Goal: Task Accomplishment & Management: Use online tool/utility

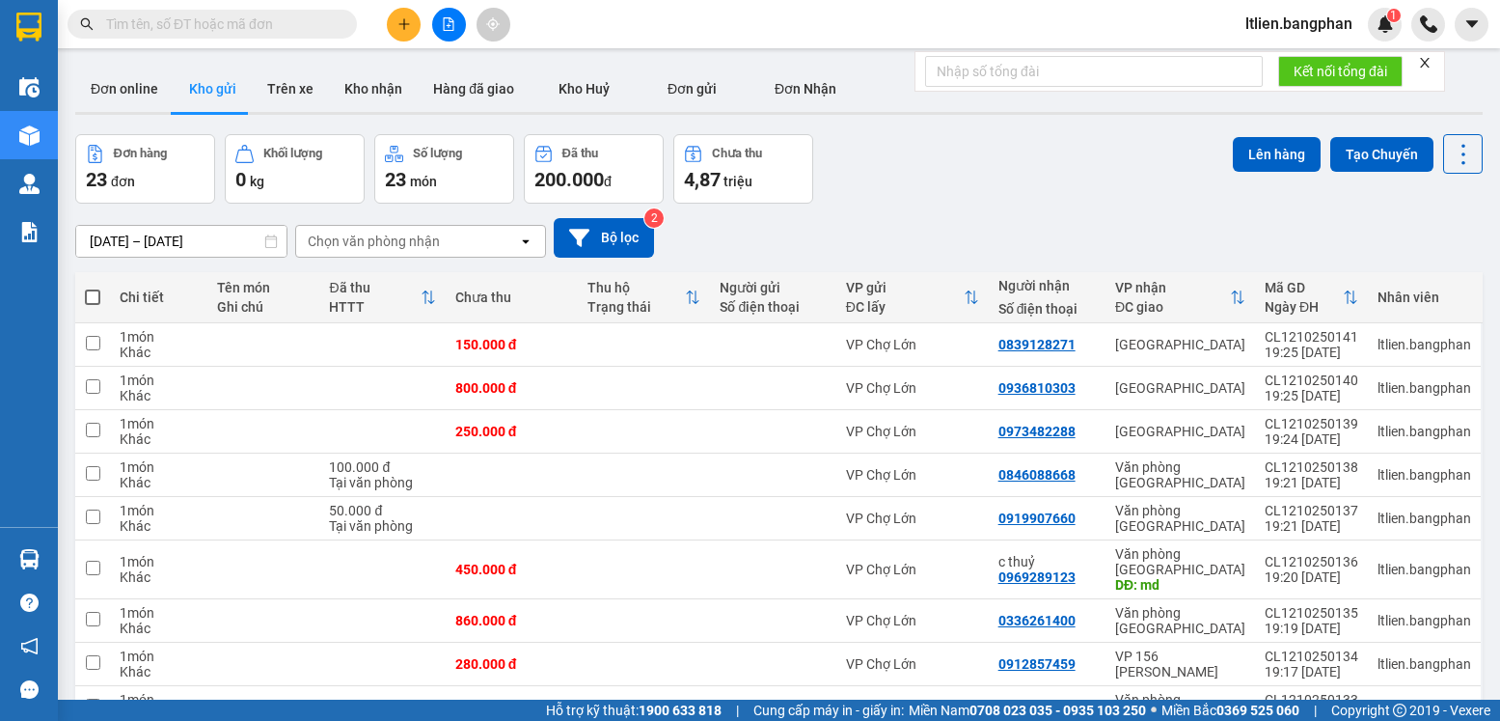
click at [95, 292] on span at bounding box center [92, 296] width 15 height 15
click at [93, 287] on input "checkbox" at bounding box center [93, 287] width 0 height 0
checkbox input "true"
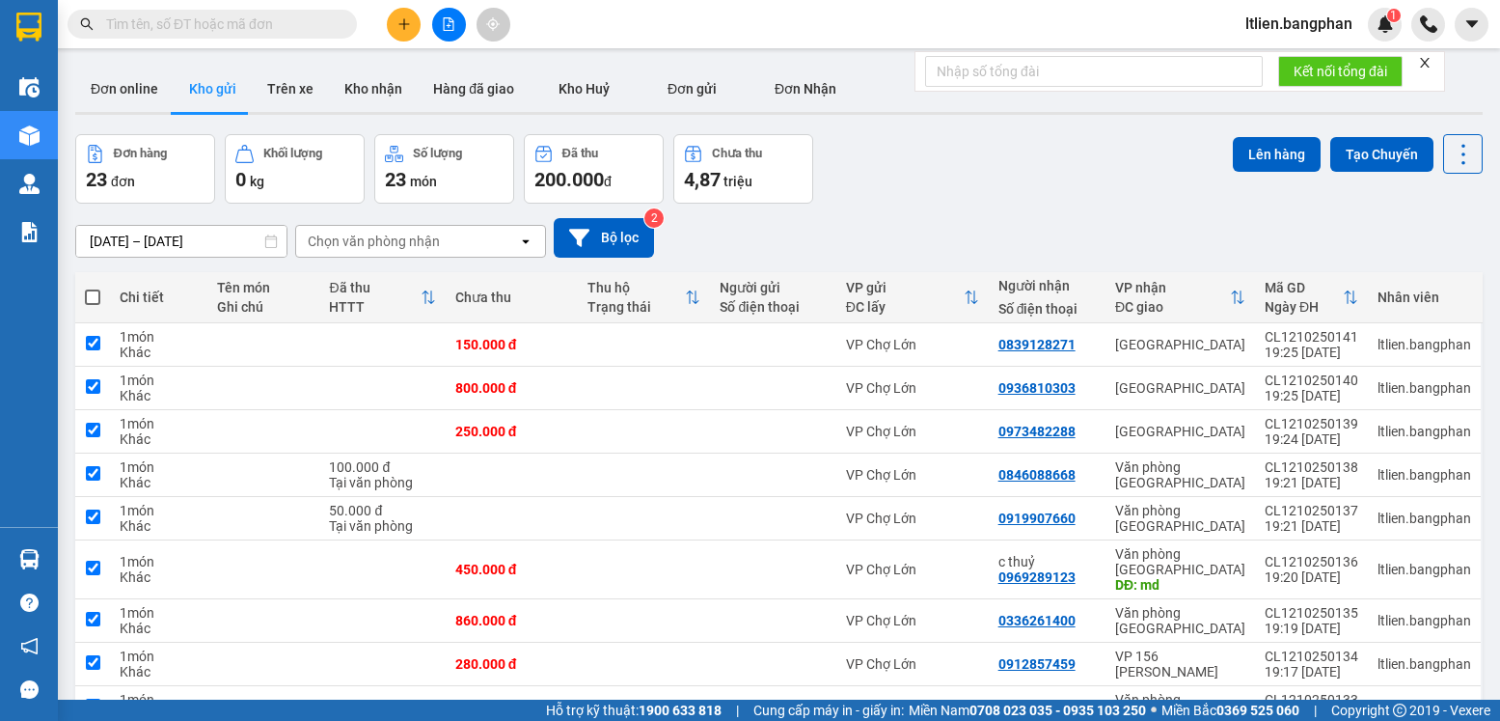
checkbox input "true"
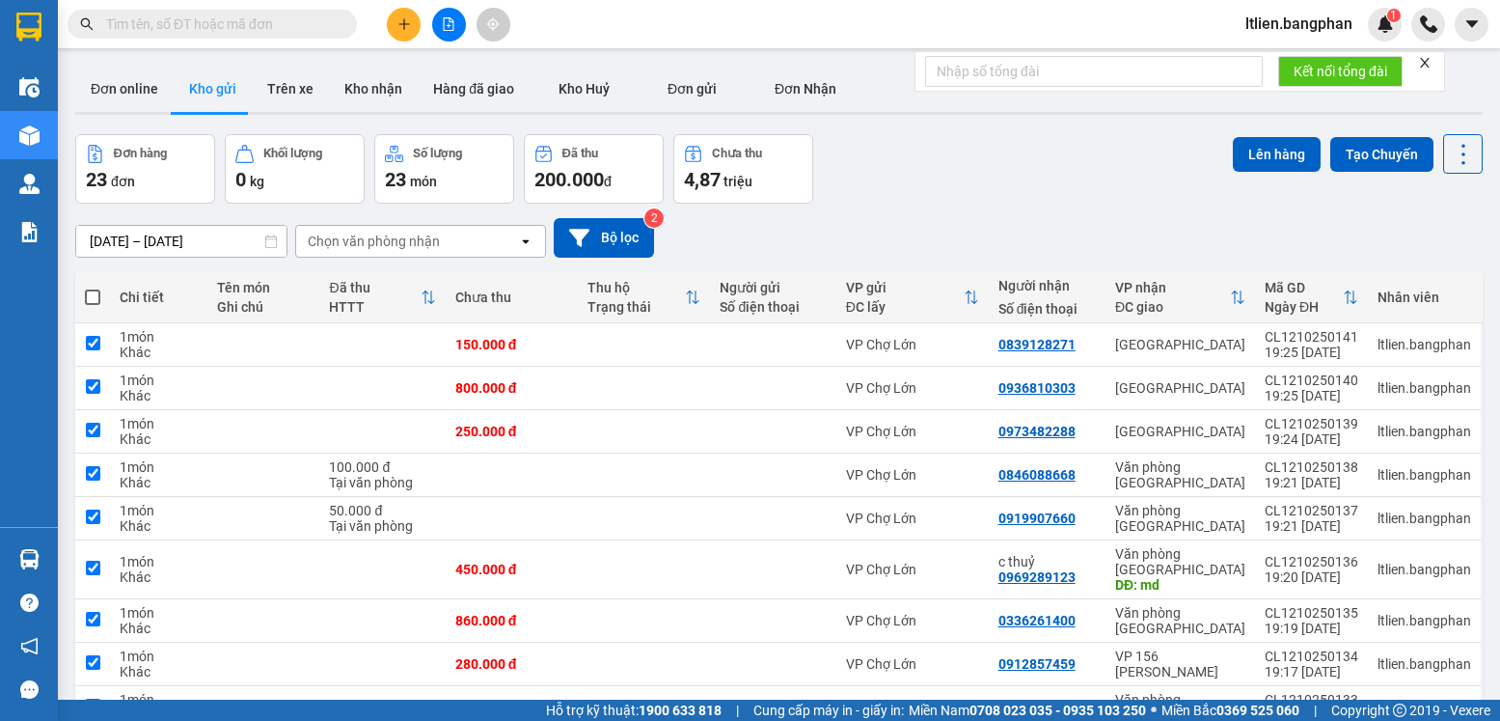
checkbox input "true"
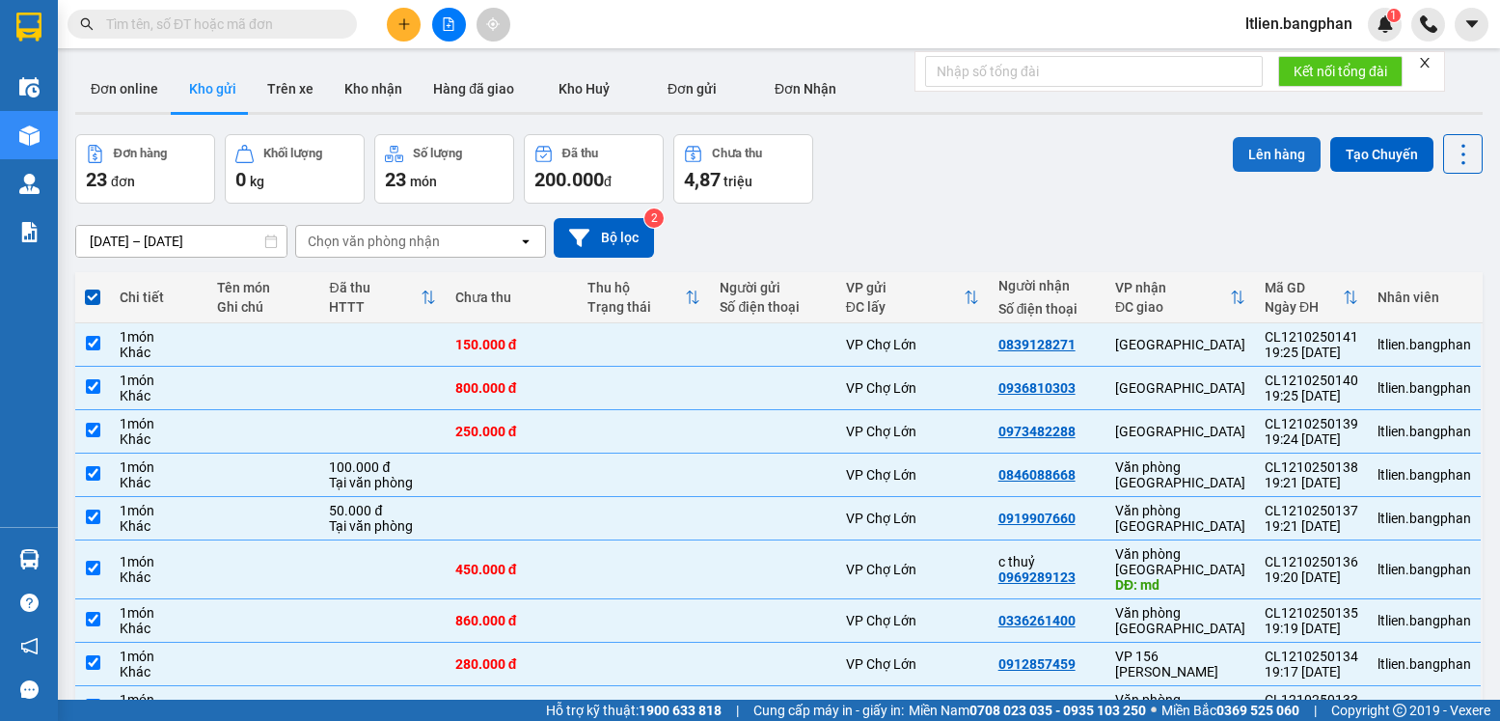
click at [1259, 149] on button "Lên hàng" at bounding box center [1277, 154] width 88 height 35
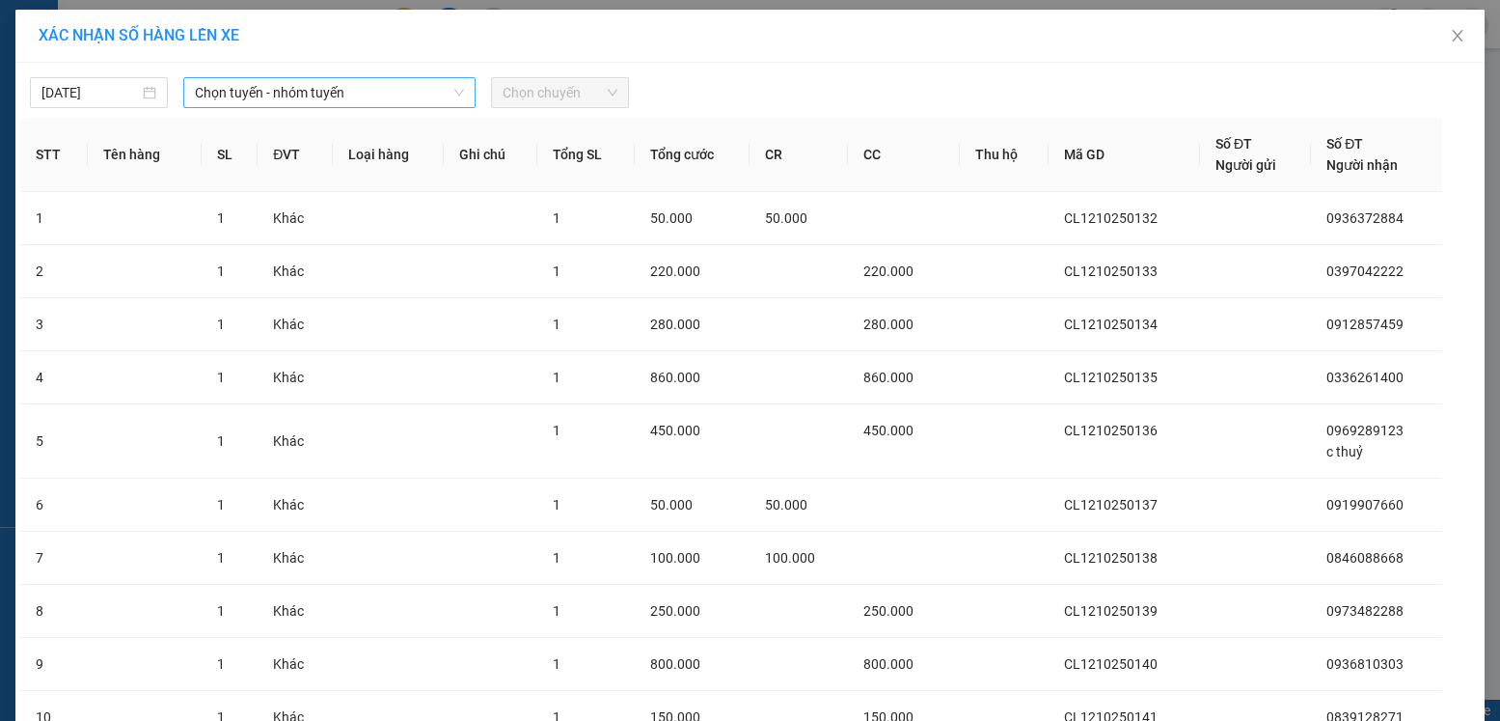
click at [383, 90] on span "Chọn tuyến - nhóm tuyến" at bounding box center [329, 92] width 269 height 29
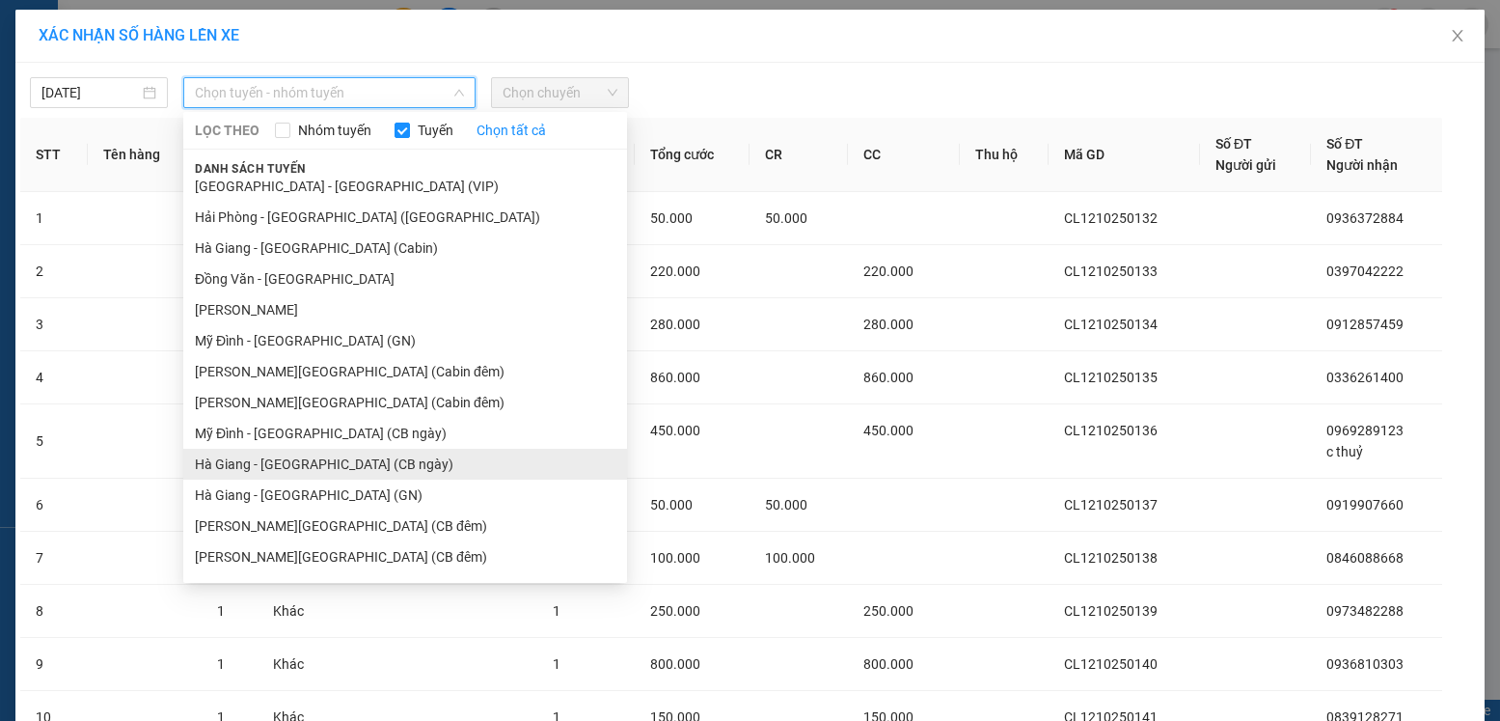
scroll to position [386, 0]
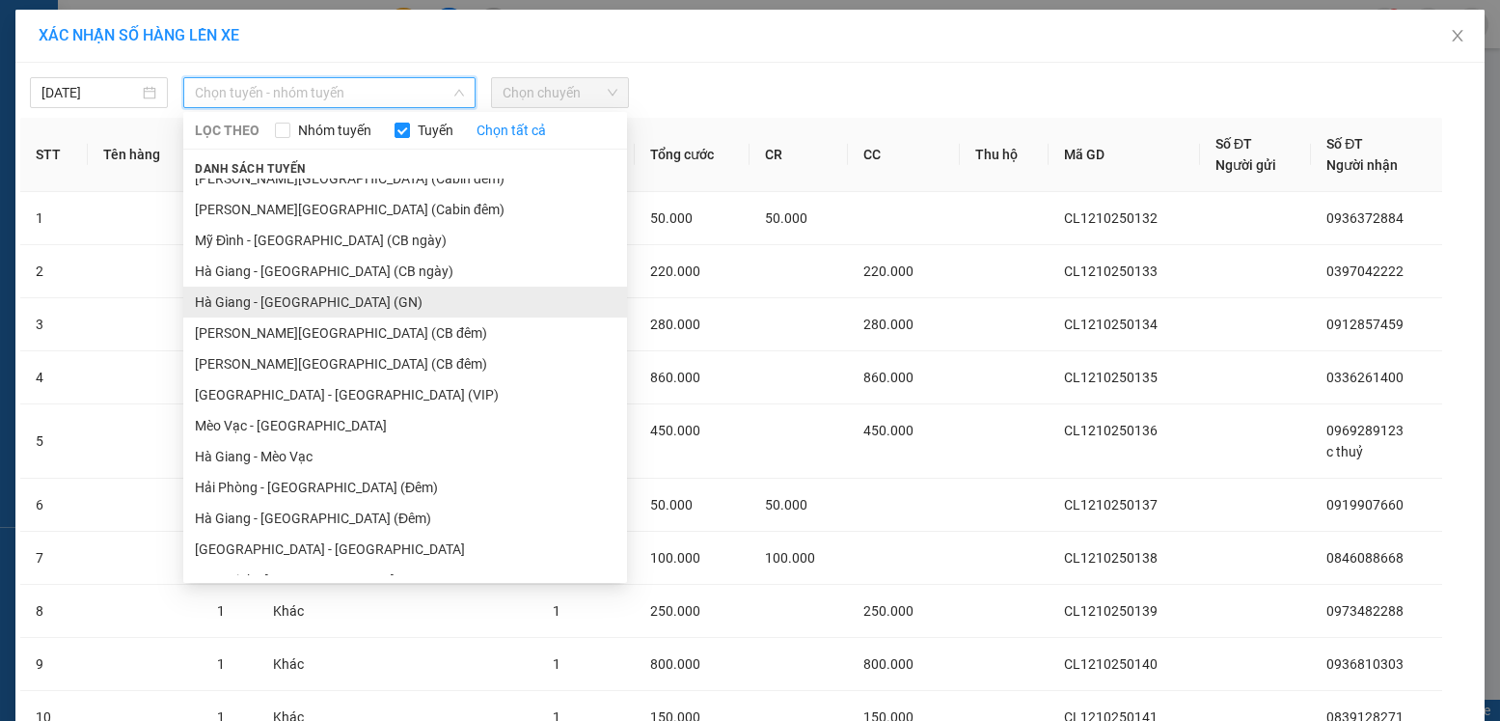
click at [313, 300] on li "Hà Giang - [GEOGRAPHIC_DATA] (GN)" at bounding box center [405, 301] width 444 height 31
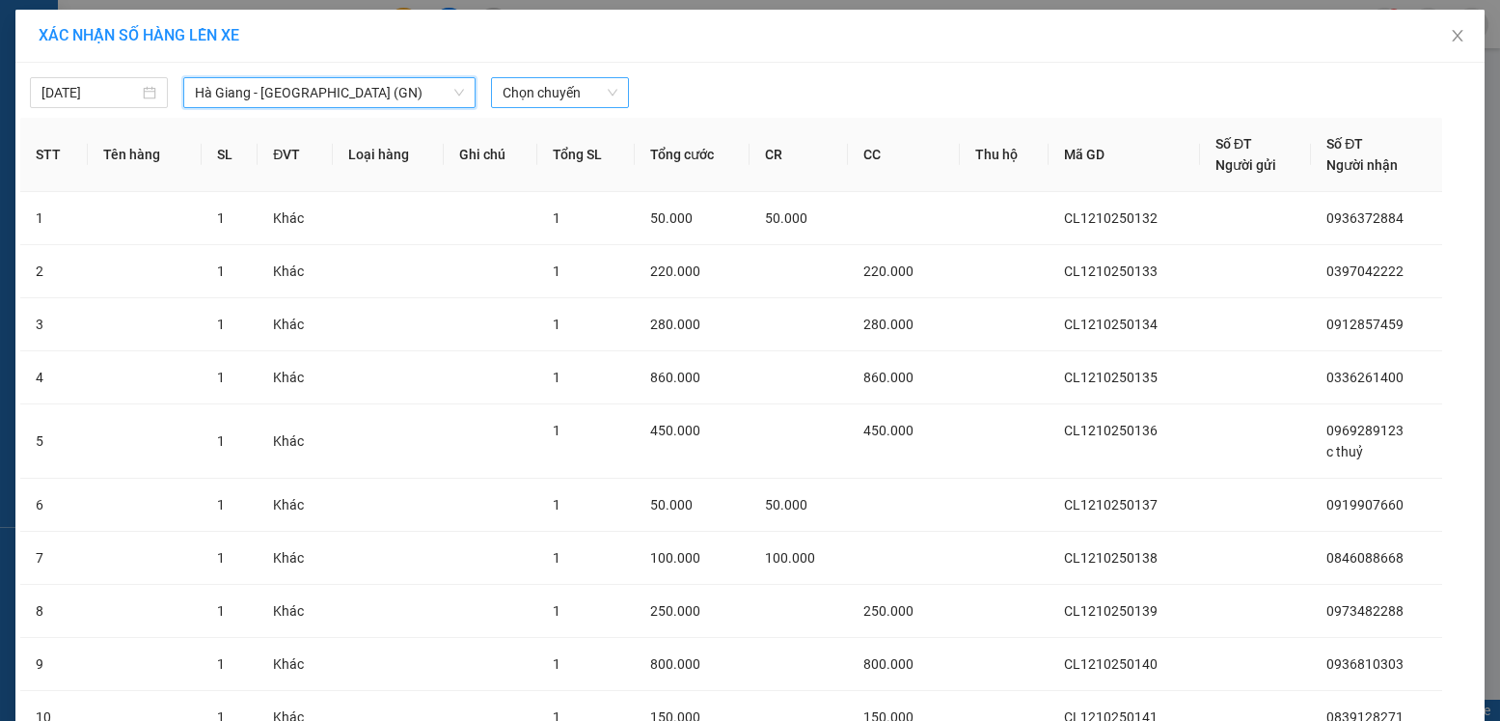
click at [593, 90] on span "Chọn chuyến" at bounding box center [560, 92] width 115 height 29
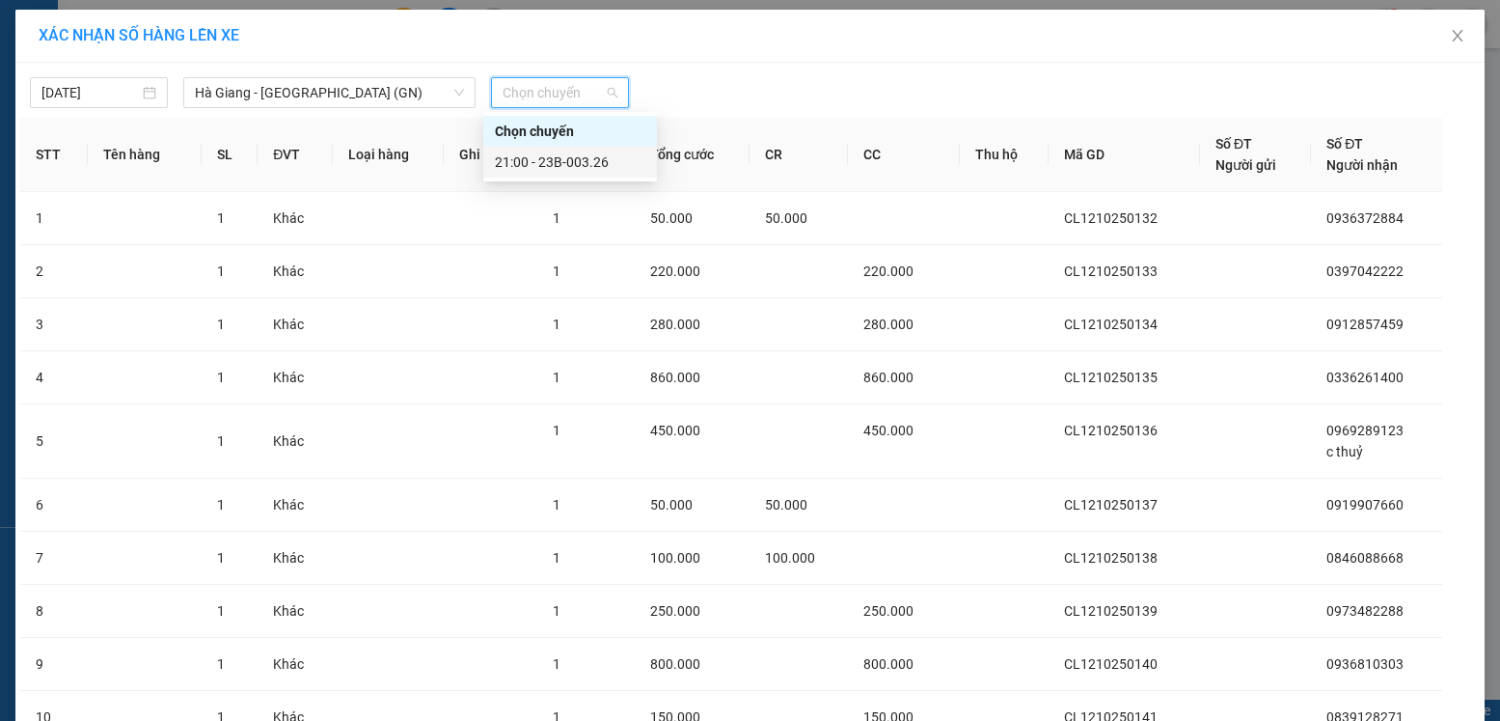
click at [581, 166] on div "21:00 - 23B-003.26" at bounding box center [570, 161] width 150 height 21
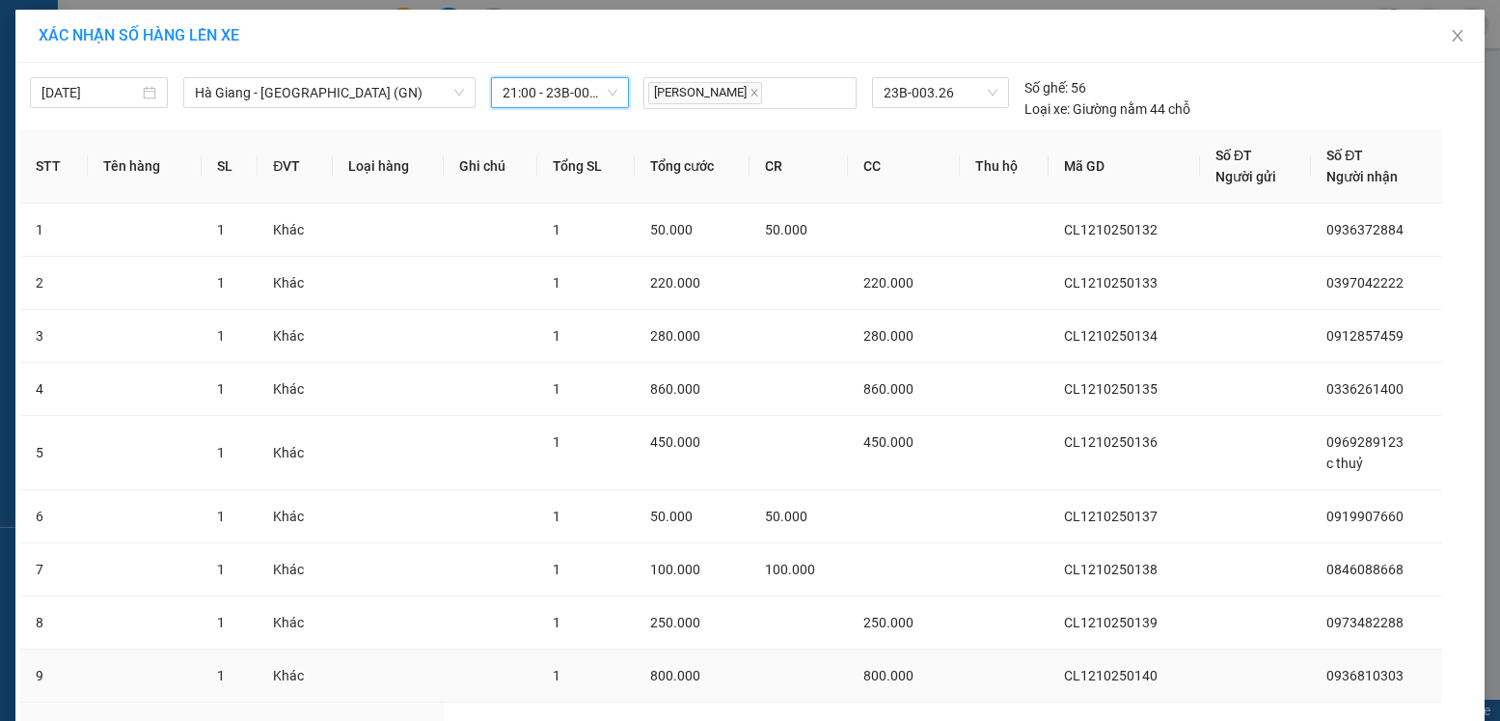
scroll to position [176, 0]
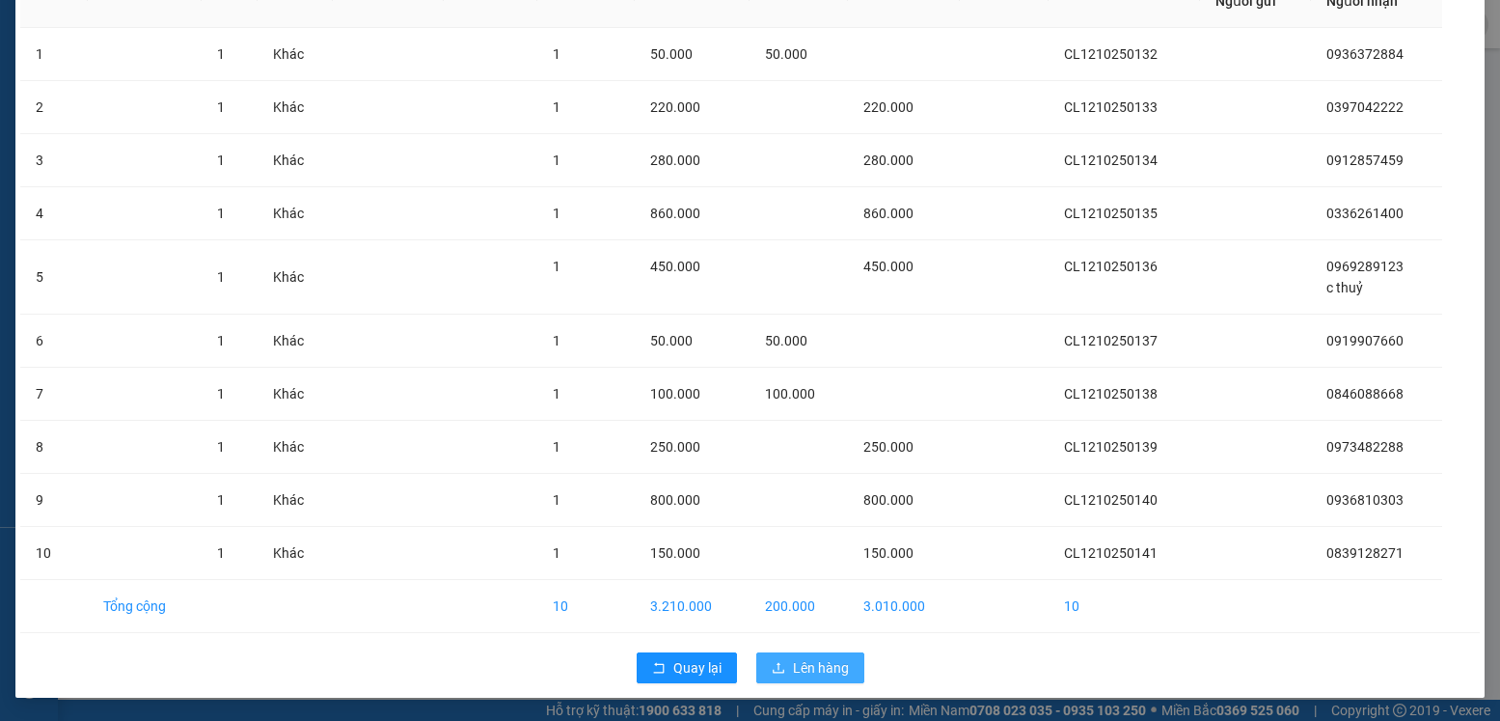
click at [793, 659] on span "Lên hàng" at bounding box center [821, 667] width 56 height 21
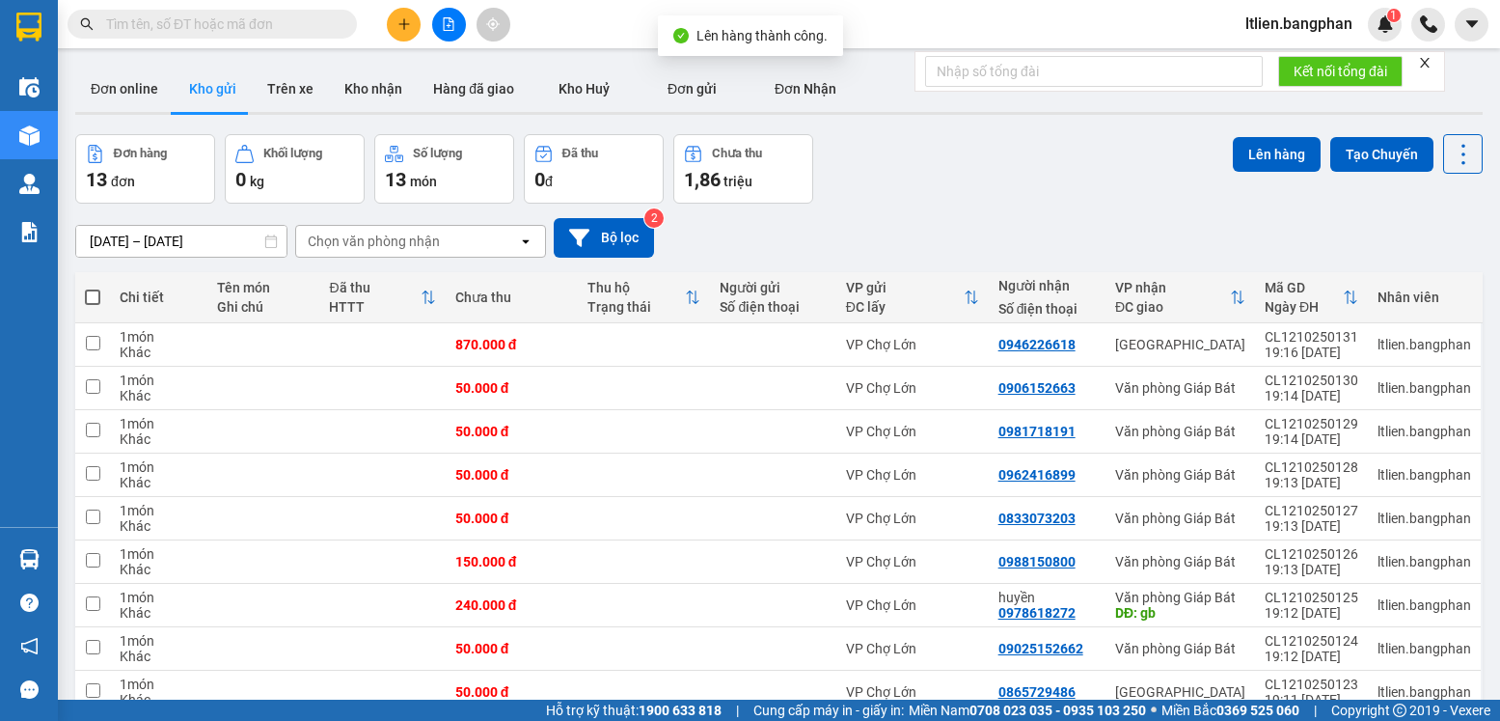
click at [94, 292] on span at bounding box center [92, 296] width 15 height 15
click at [93, 287] on input "checkbox" at bounding box center [93, 287] width 0 height 0
checkbox input "true"
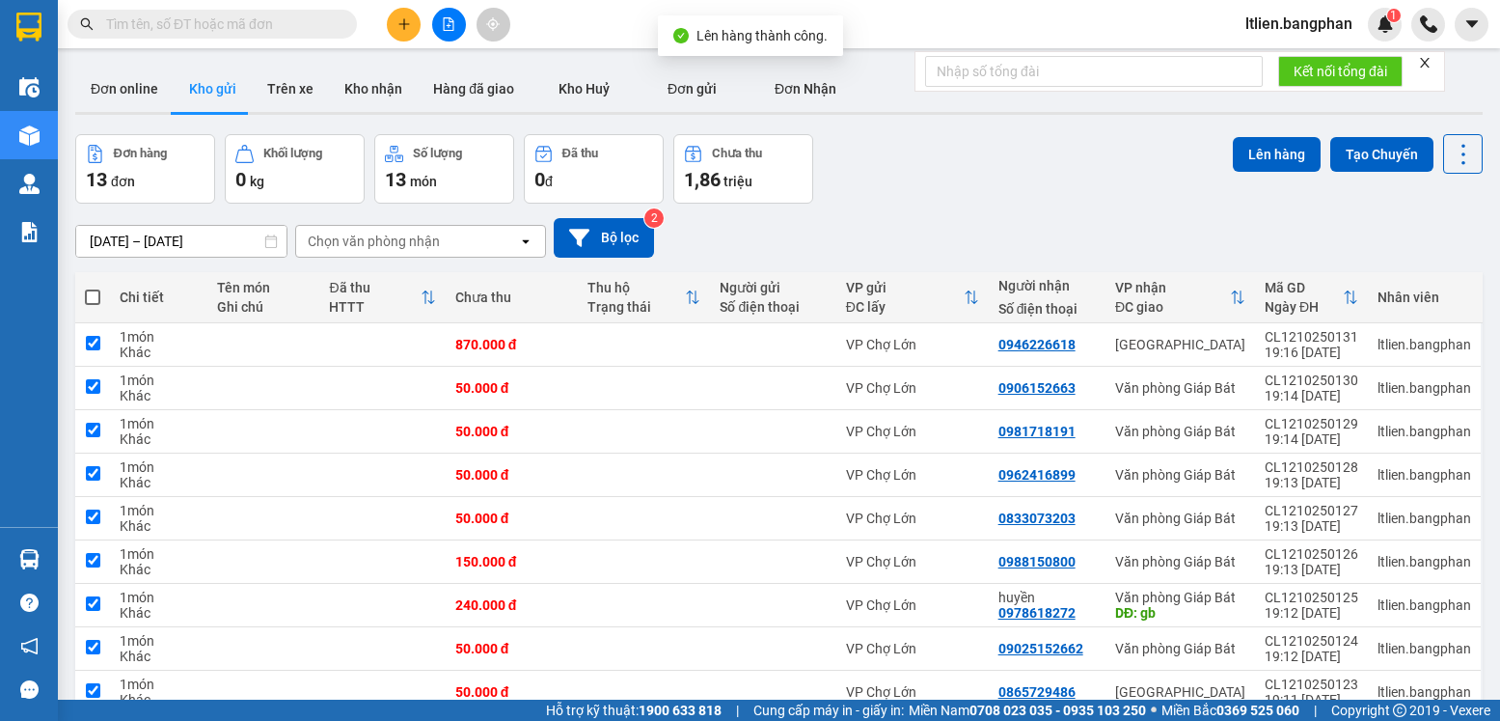
checkbox input "true"
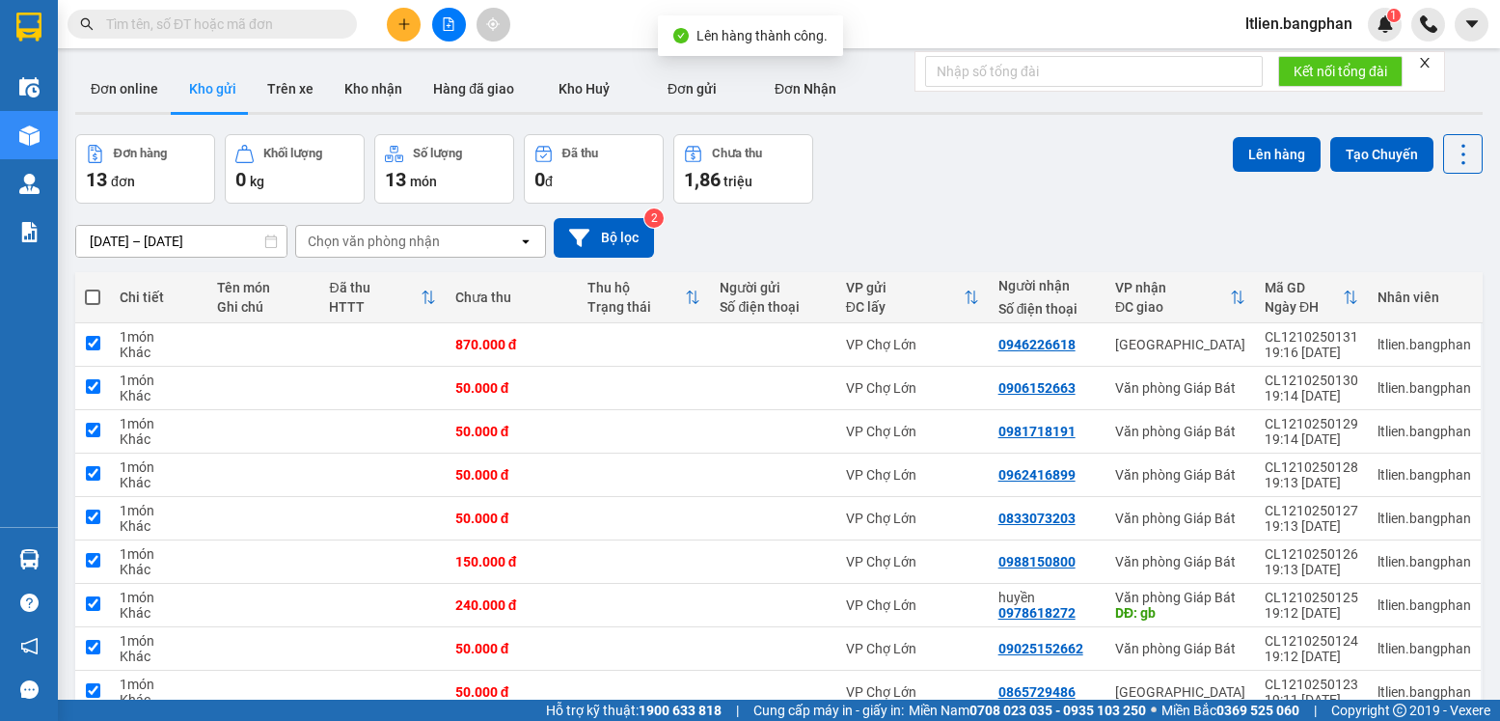
checkbox input "true"
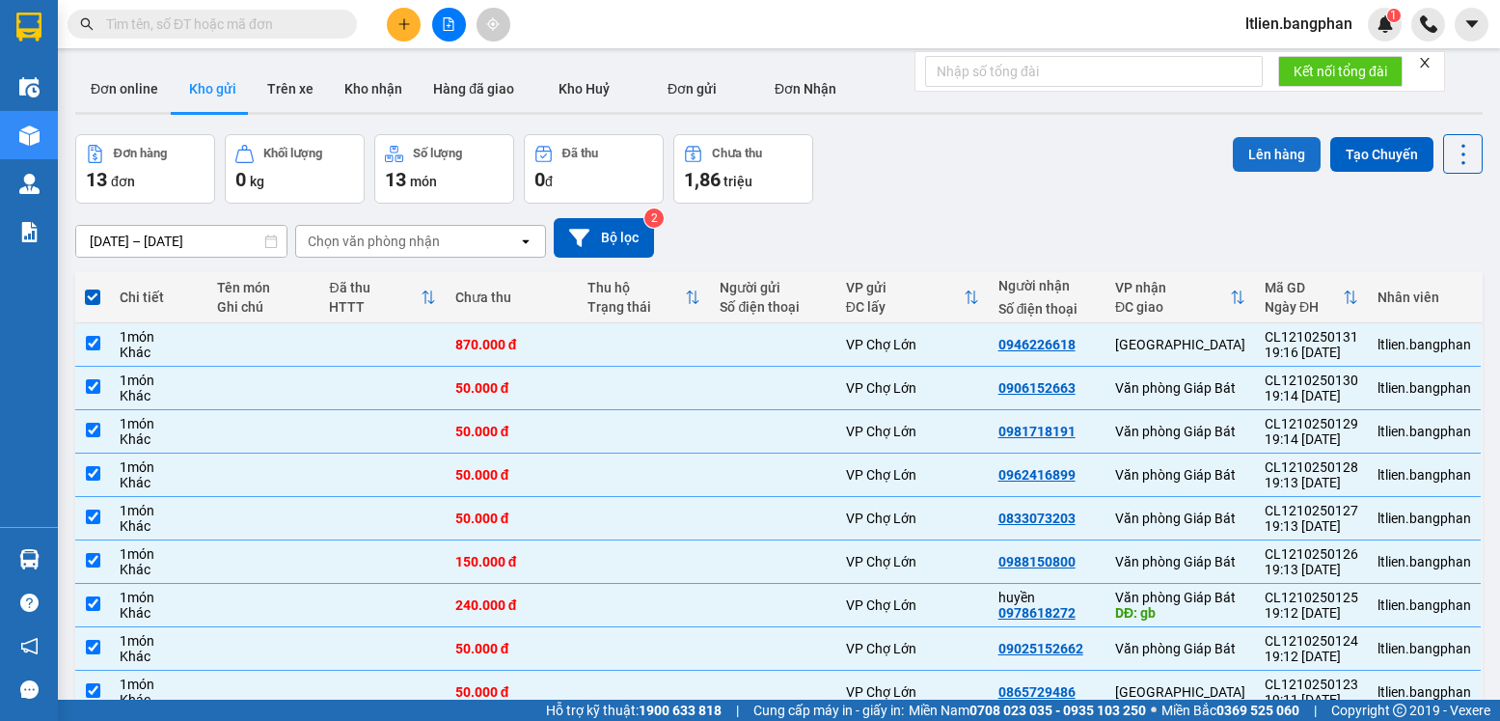
click at [1266, 150] on button "Lên hàng" at bounding box center [1277, 154] width 88 height 35
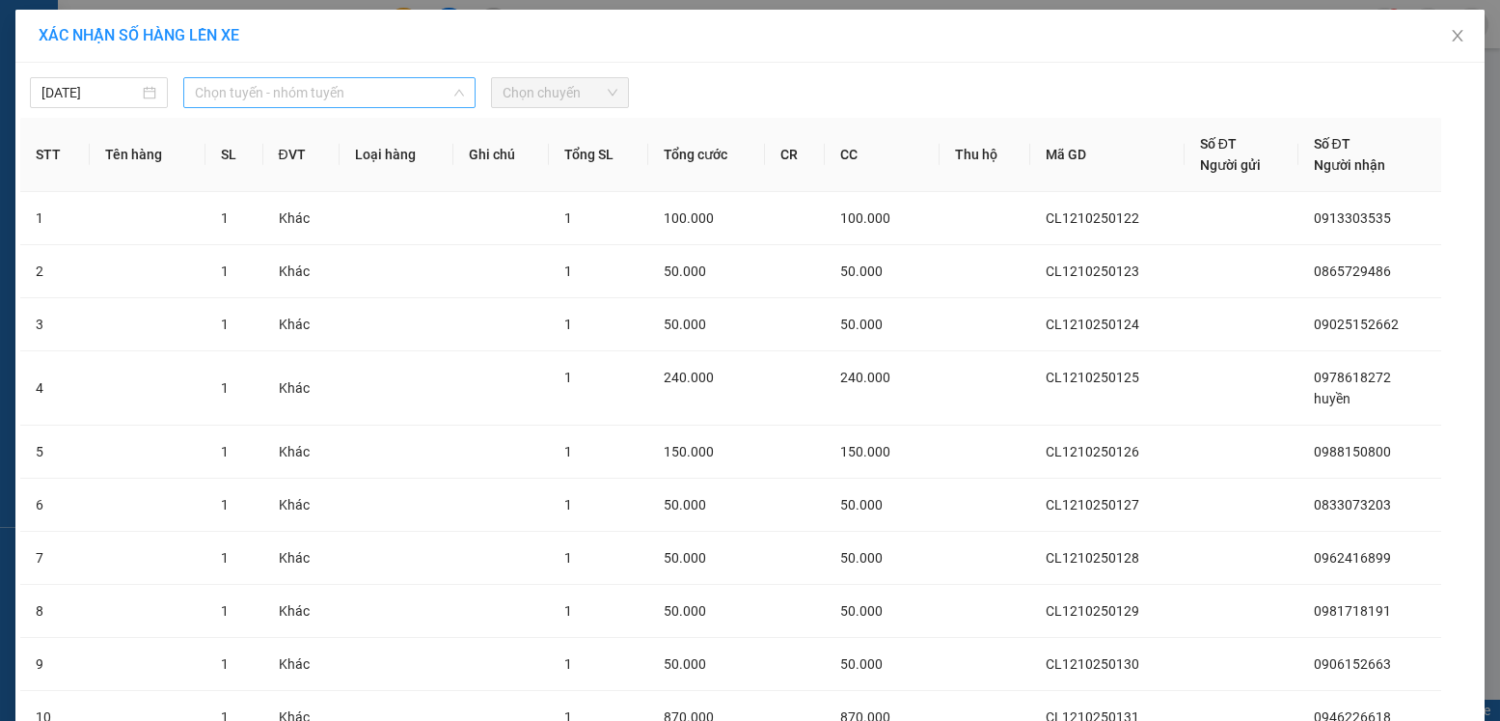
click at [402, 93] on span "Chọn tuyến - nhóm tuyến" at bounding box center [329, 92] width 269 height 29
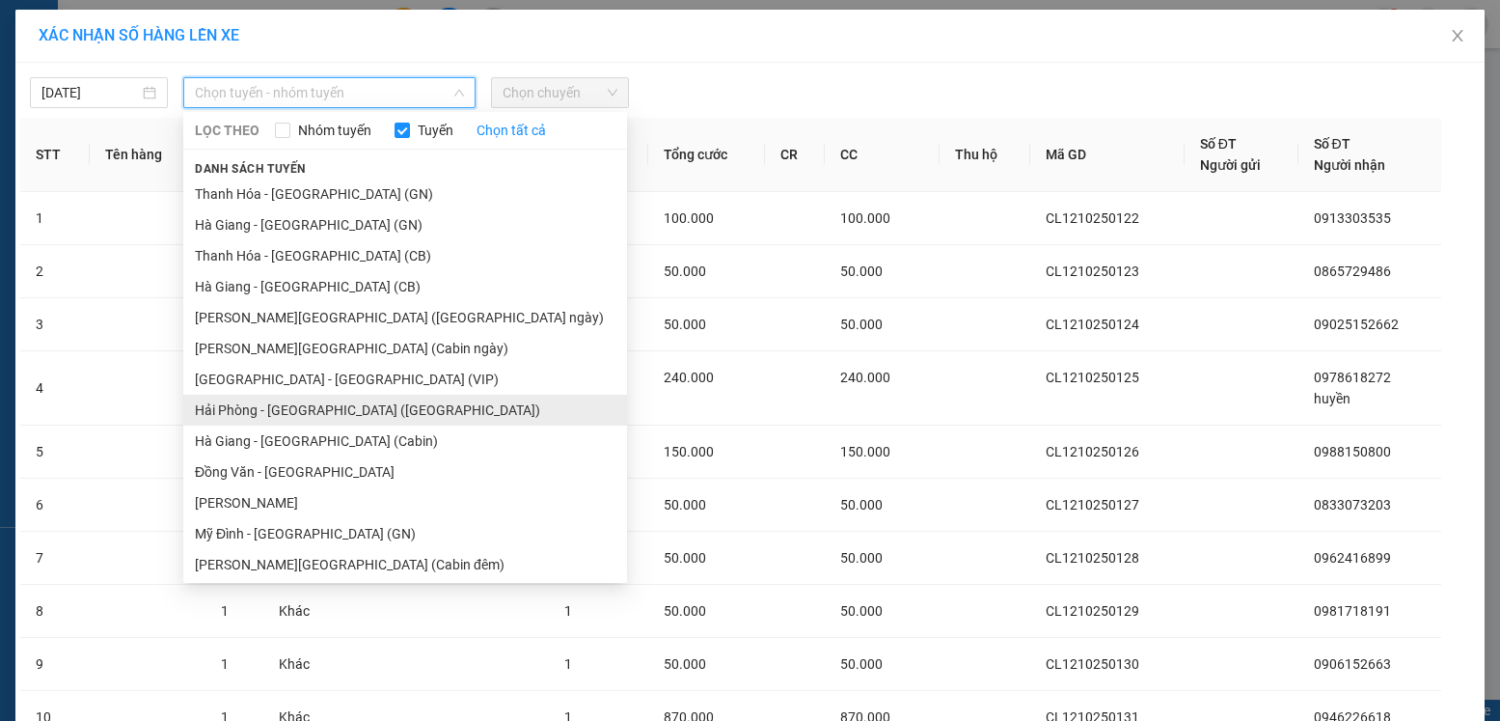
scroll to position [193, 0]
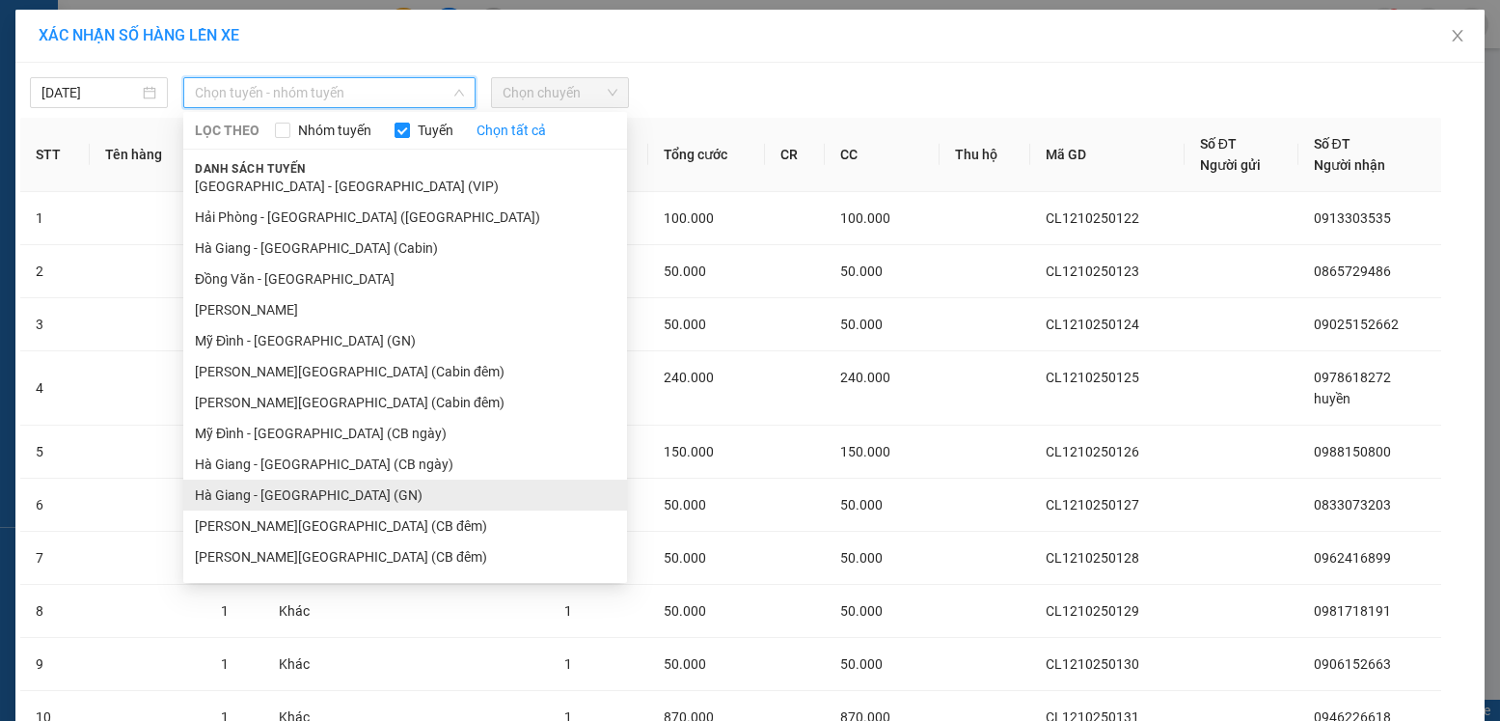
click at [292, 488] on li "Hà Giang - [GEOGRAPHIC_DATA] (GN)" at bounding box center [405, 494] width 444 height 31
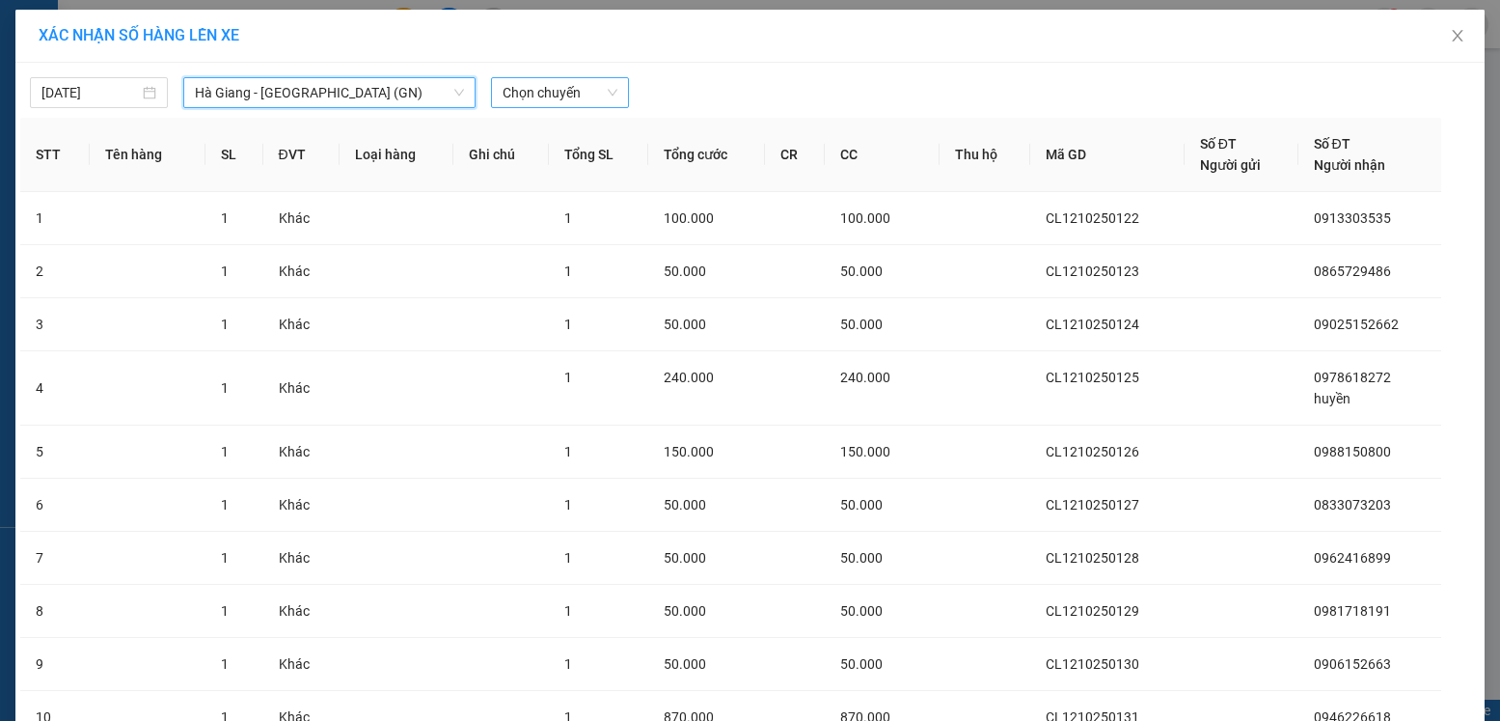
click at [585, 87] on span "Chọn chuyến" at bounding box center [560, 92] width 115 height 29
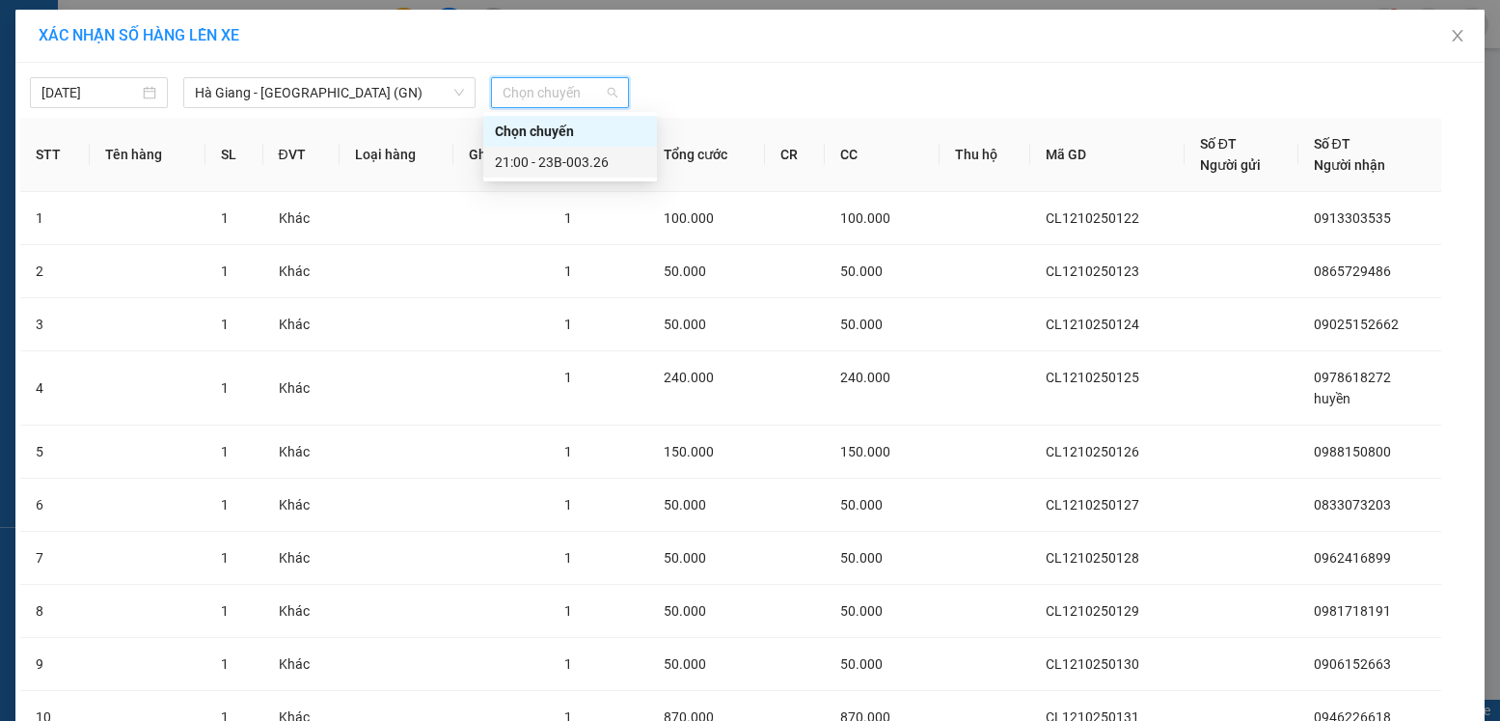
click at [567, 161] on div "21:00 - 23B-003.26" at bounding box center [570, 161] width 150 height 21
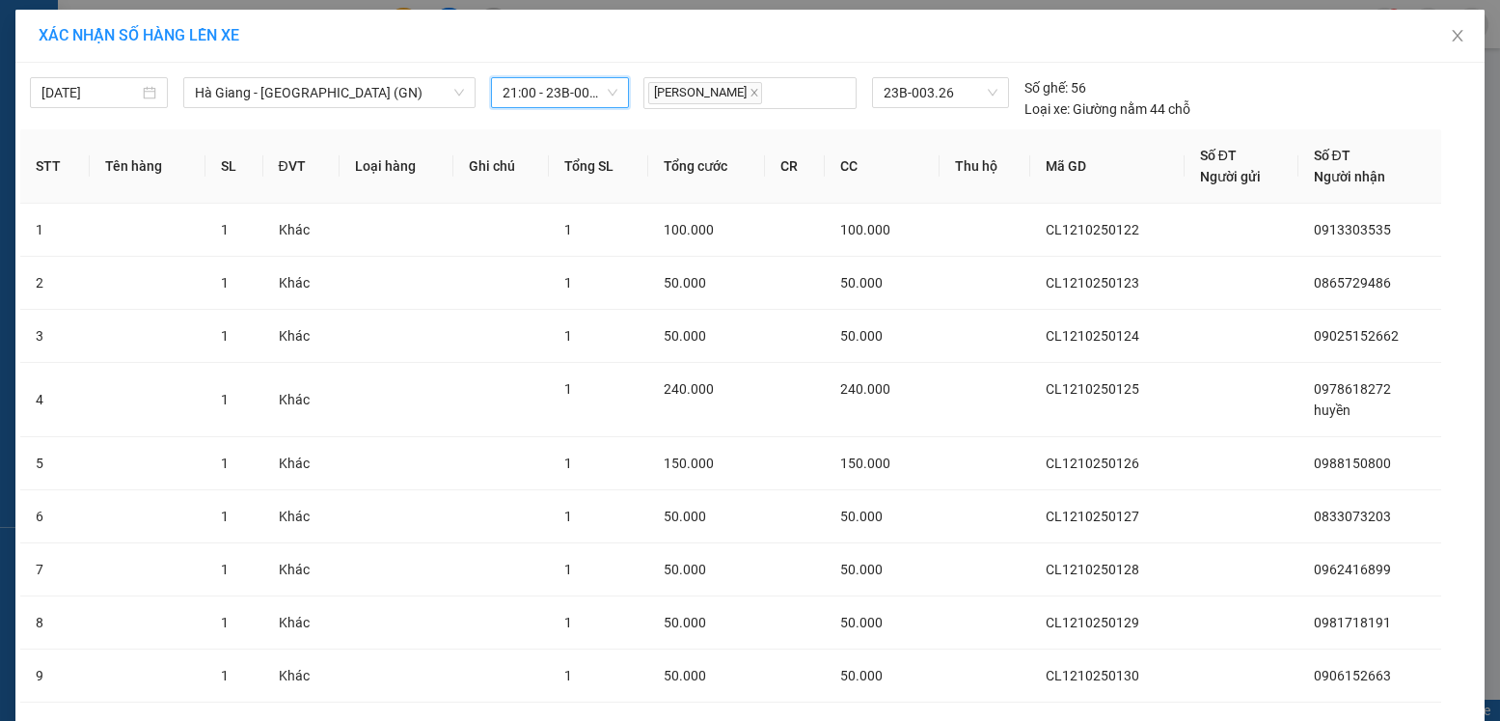
scroll to position [176, 0]
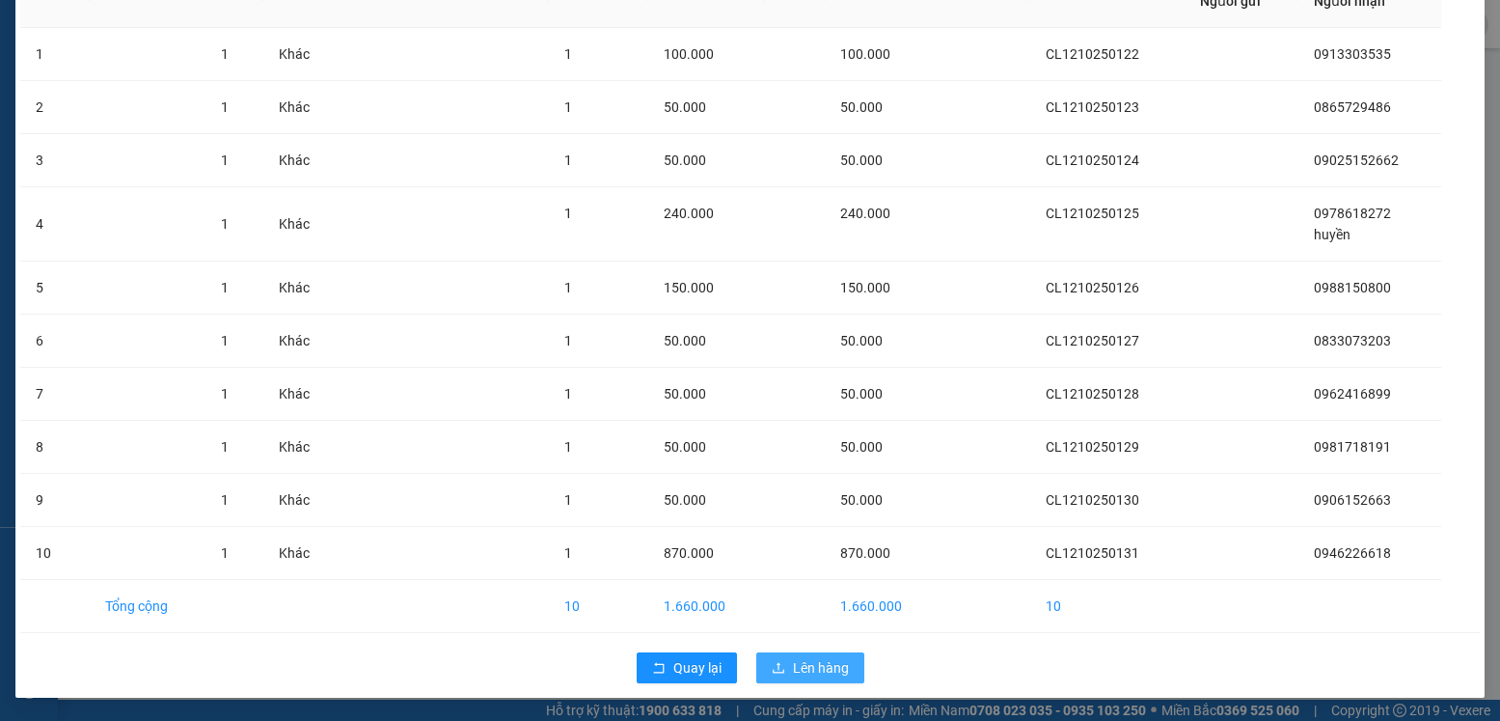
click at [800, 665] on span "Lên hàng" at bounding box center [821, 667] width 56 height 21
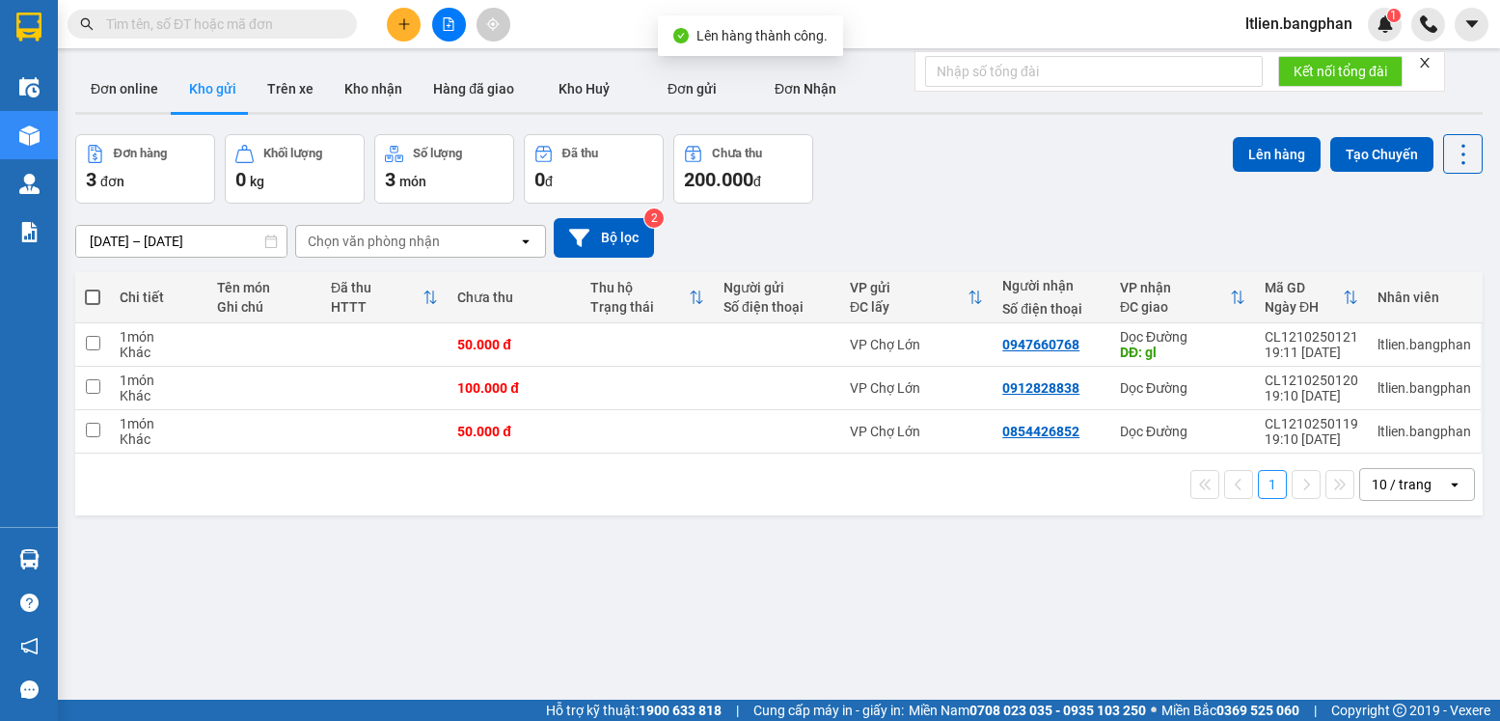
click at [95, 295] on span at bounding box center [92, 296] width 15 height 15
click at [93, 287] on input "checkbox" at bounding box center [93, 287] width 0 height 0
checkbox input "true"
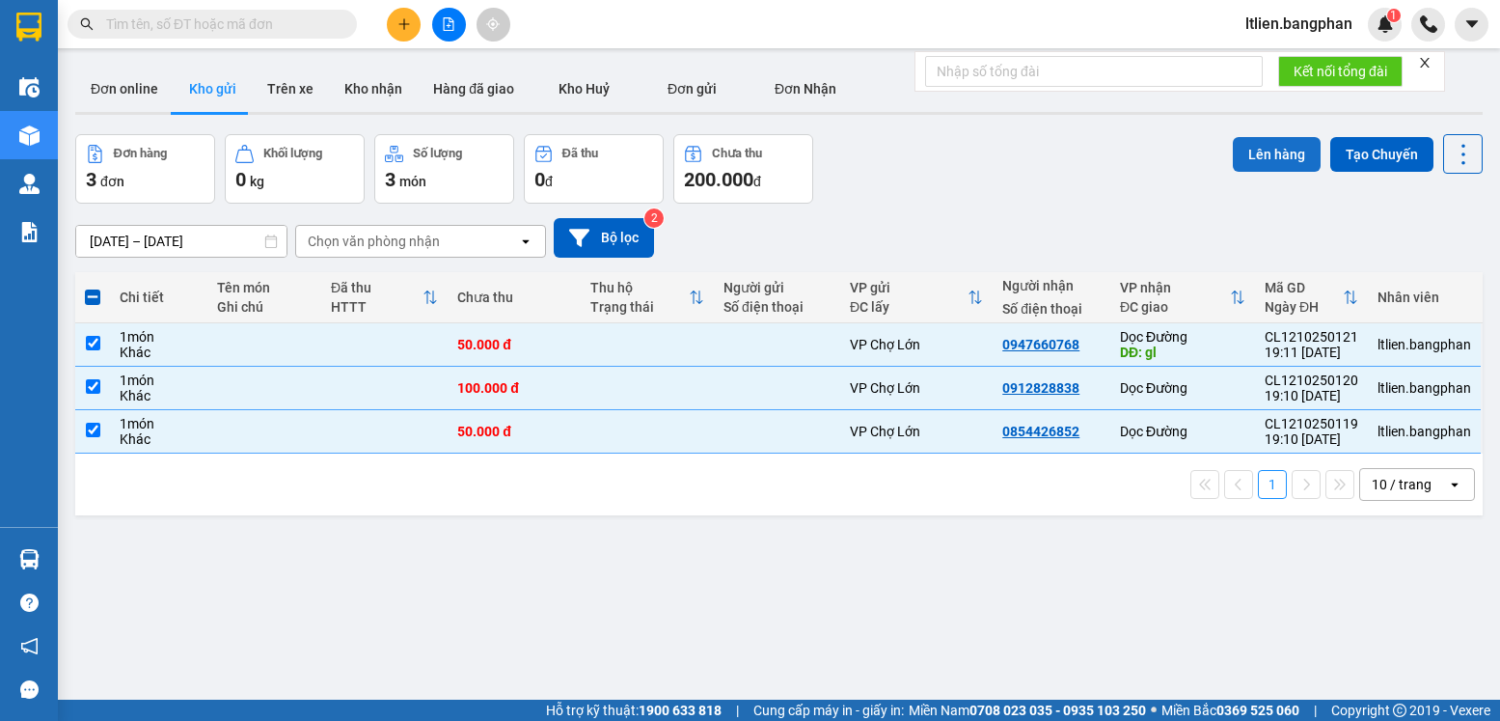
click at [1253, 153] on button "Lên hàng" at bounding box center [1277, 154] width 88 height 35
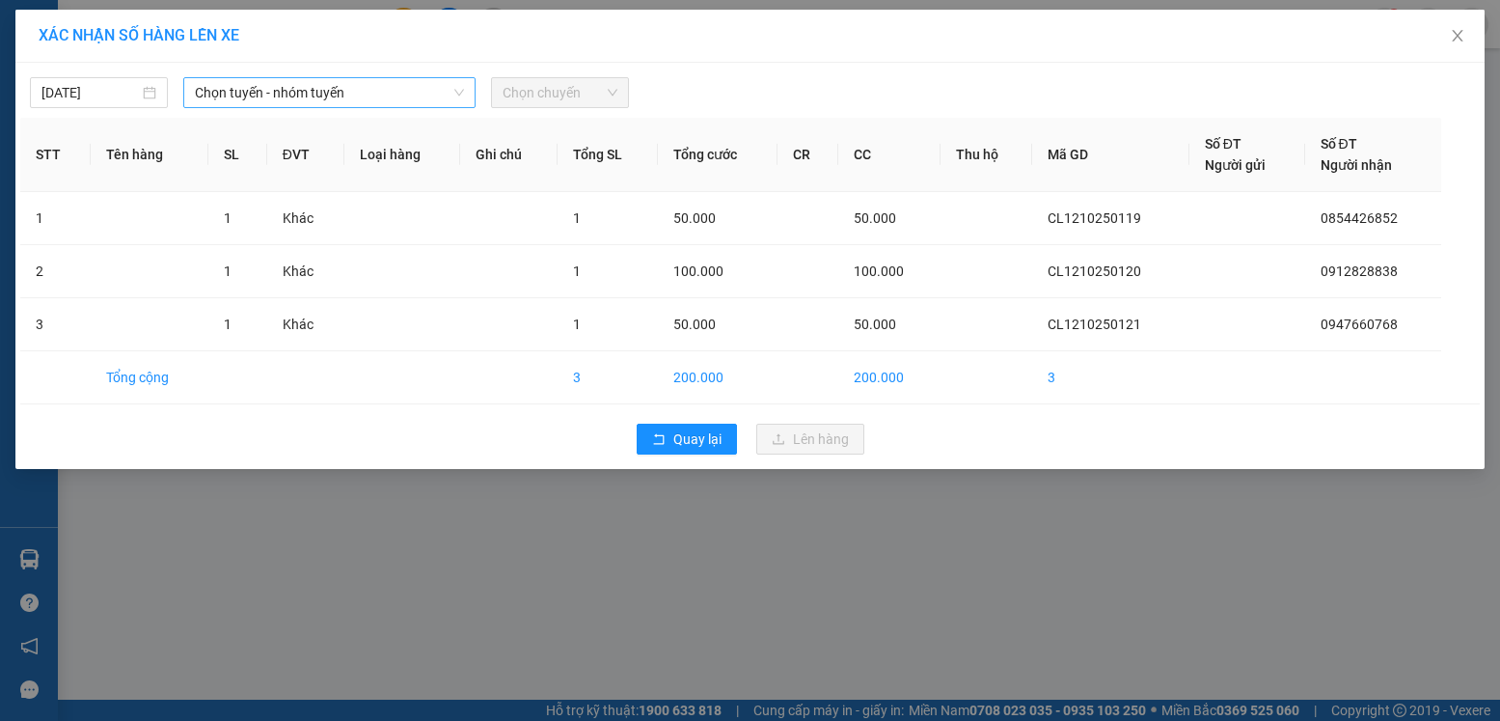
click at [419, 86] on span "Chọn tuyến - nhóm tuyến" at bounding box center [329, 92] width 269 height 29
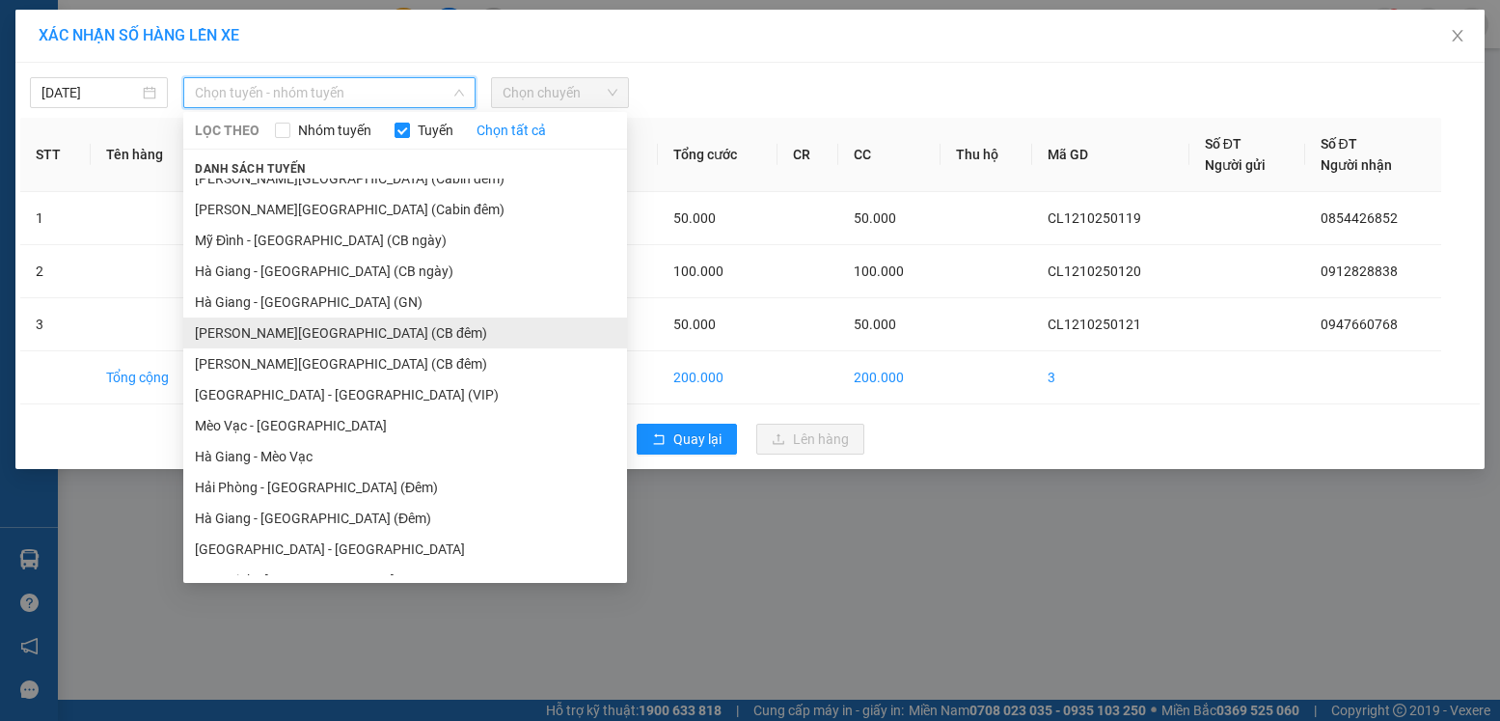
scroll to position [406, 0]
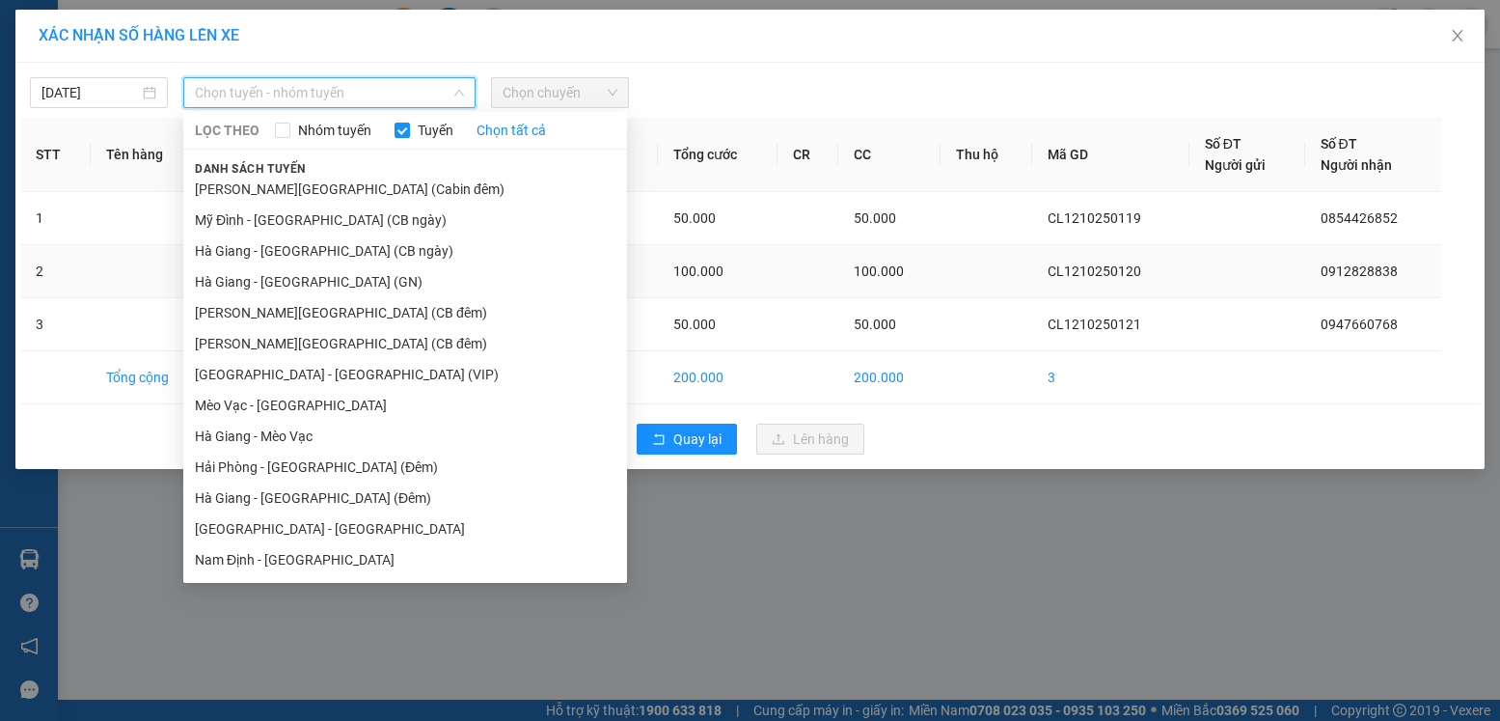
drag, startPoint x: 309, startPoint y: 281, endPoint x: 329, endPoint y: 276, distance: 20.8
click at [312, 280] on li "Hà Giang - [GEOGRAPHIC_DATA] (GN)" at bounding box center [405, 281] width 444 height 31
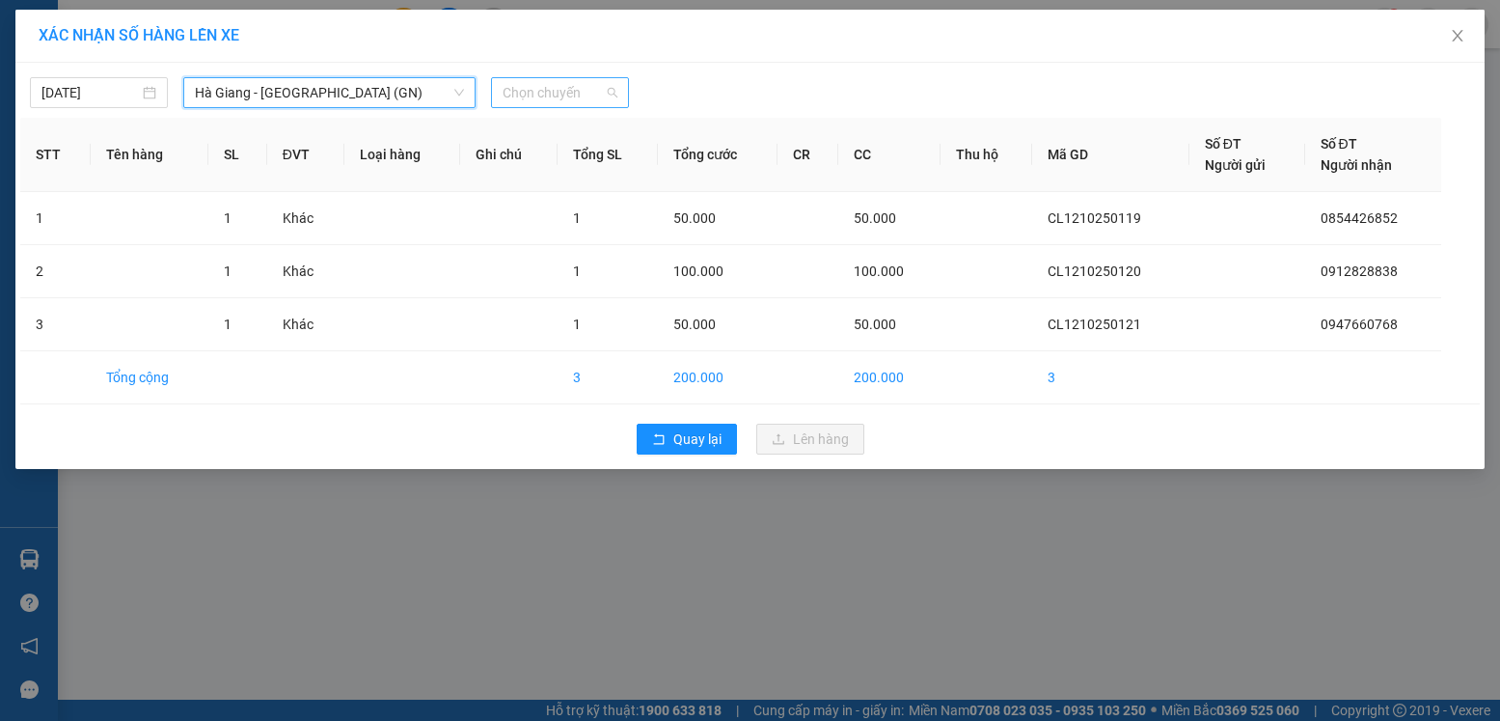
drag, startPoint x: 605, startPoint y: 87, endPoint x: 577, endPoint y: 106, distance: 34.0
click at [603, 86] on span "Chọn chuyến" at bounding box center [560, 92] width 115 height 29
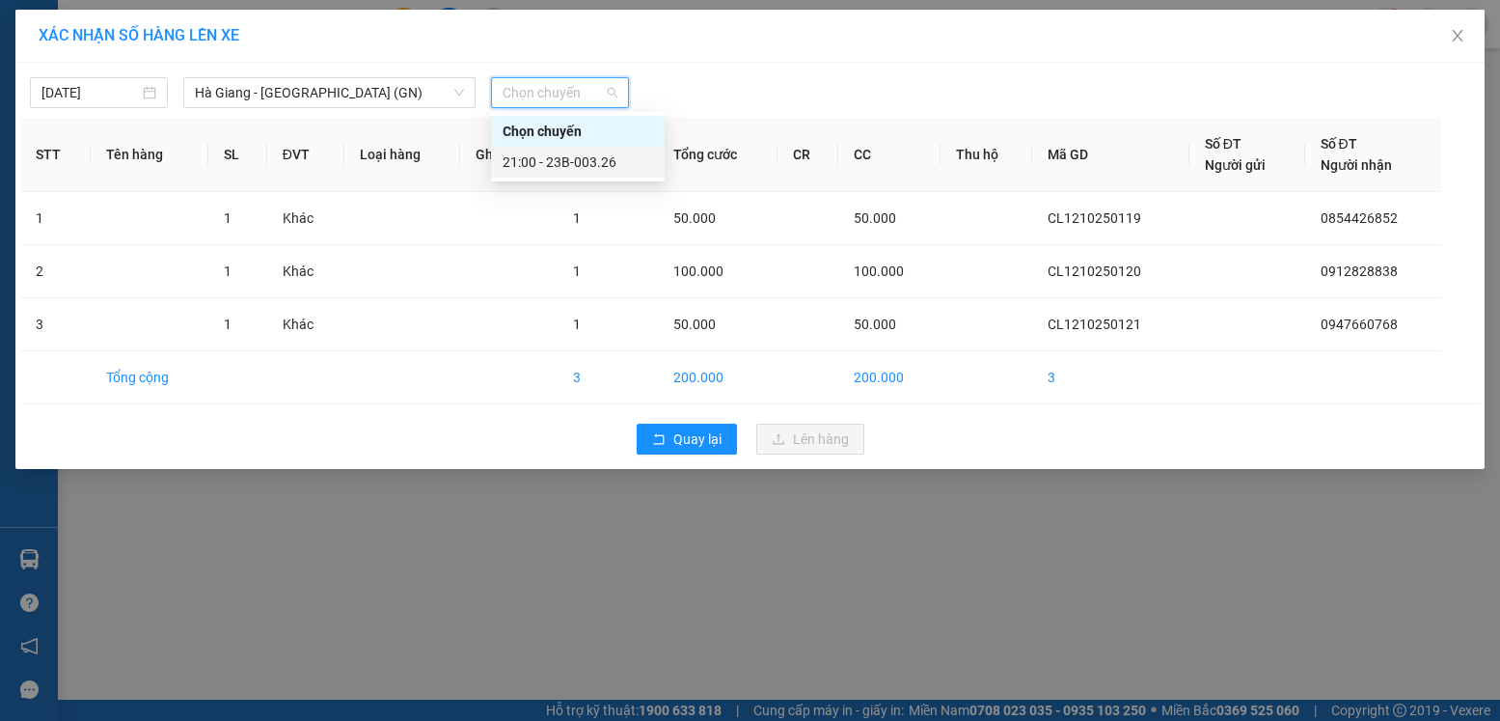
click at [563, 159] on div "21:00 - 23B-003.26" at bounding box center [578, 161] width 150 height 21
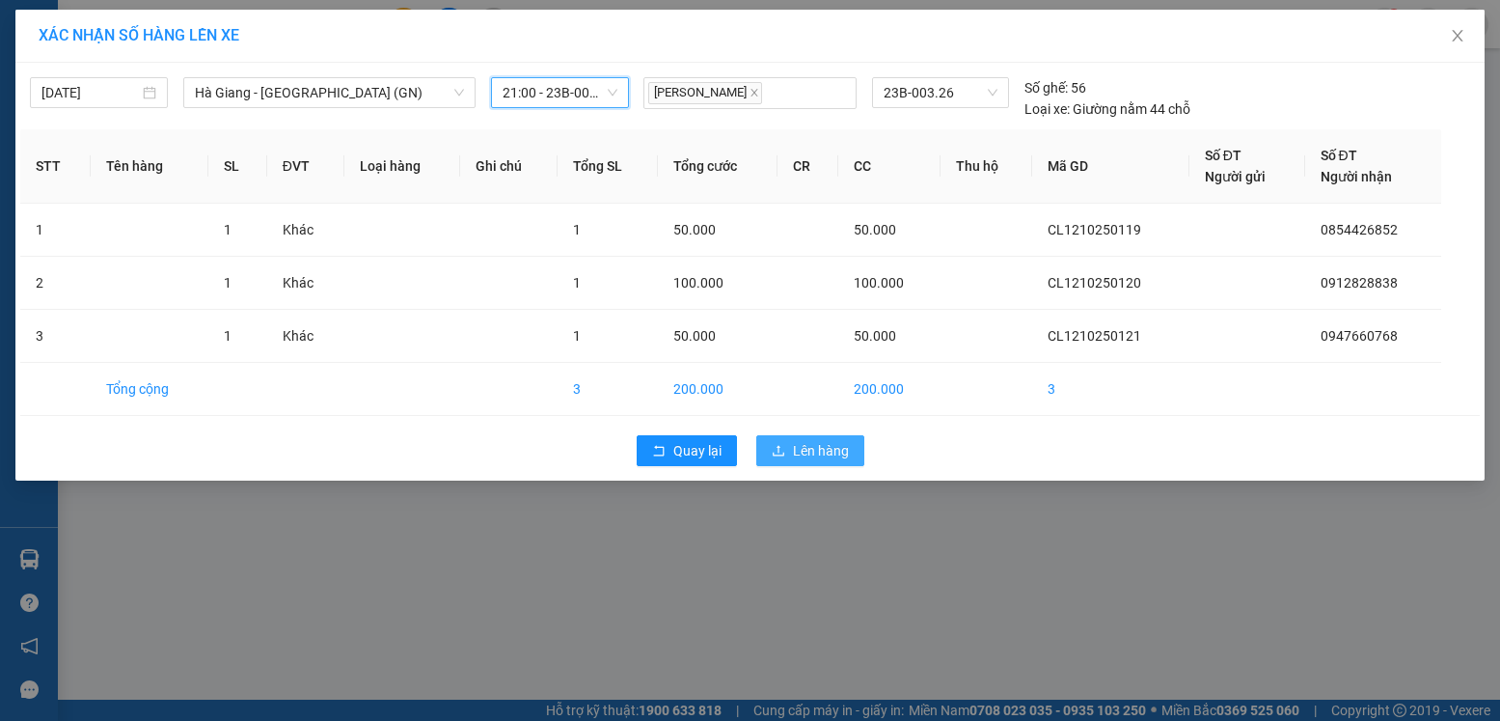
click at [822, 449] on span "Lên hàng" at bounding box center [821, 450] width 56 height 21
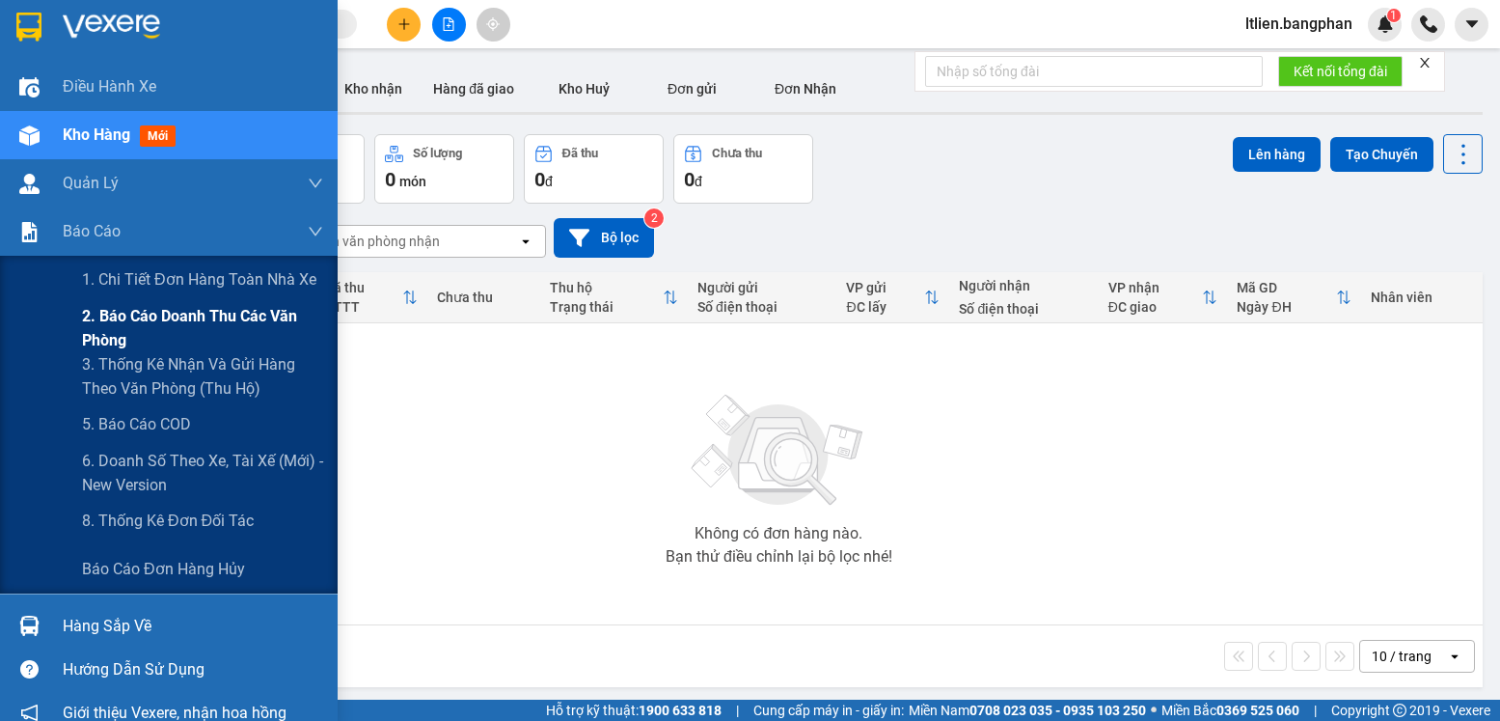
click at [150, 318] on span "2. Báo cáo doanh thu các văn phòng" at bounding box center [202, 328] width 241 height 48
click at [156, 319] on span "2. Báo cáo doanh thu các văn phòng" at bounding box center [202, 328] width 241 height 48
